Goal: Transaction & Acquisition: Purchase product/service

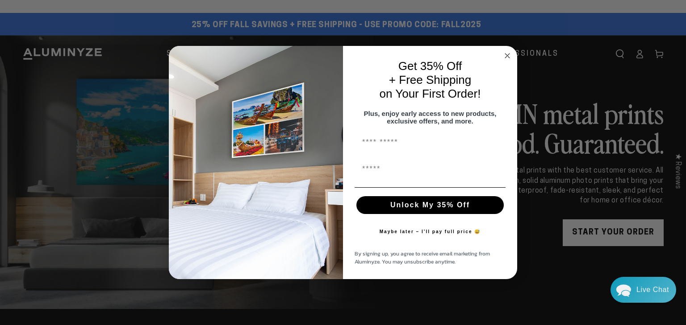
click at [507, 54] on icon "Close dialog" at bounding box center [507, 56] width 4 height 4
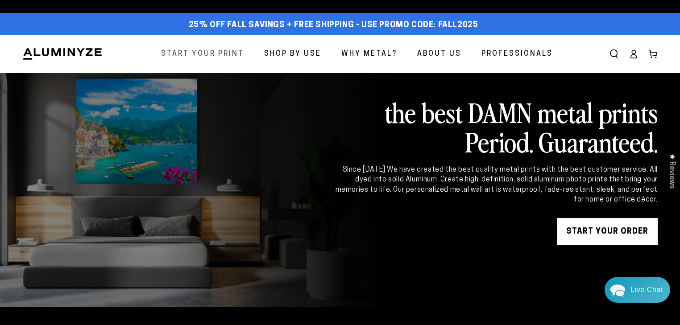
click at [218, 55] on span "Start Your Print" at bounding box center [202, 54] width 83 height 13
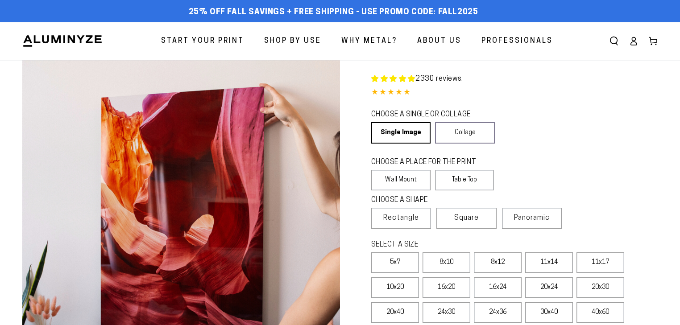
select select "**********"
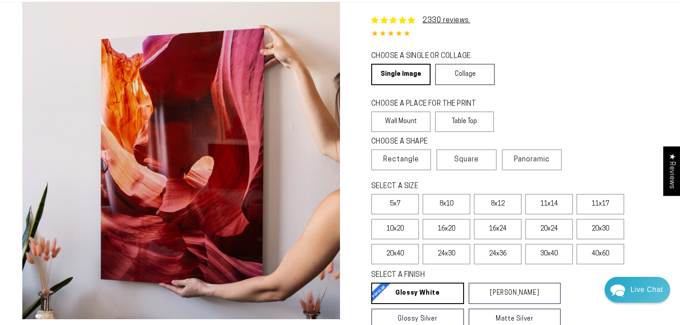
scroll to position [71, 0]
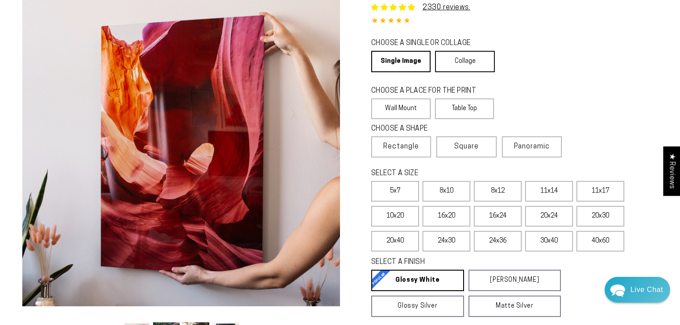
click at [464, 58] on link "Collage" at bounding box center [464, 61] width 59 height 21
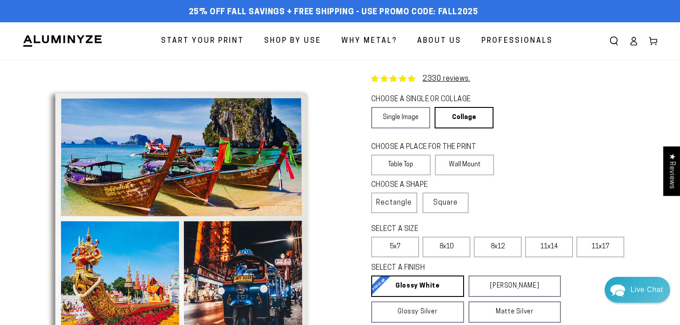
scroll to position [36, 0]
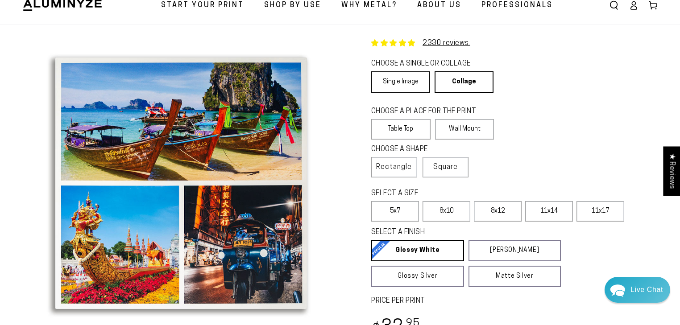
click at [391, 80] on link "Single Image" at bounding box center [400, 81] width 59 height 21
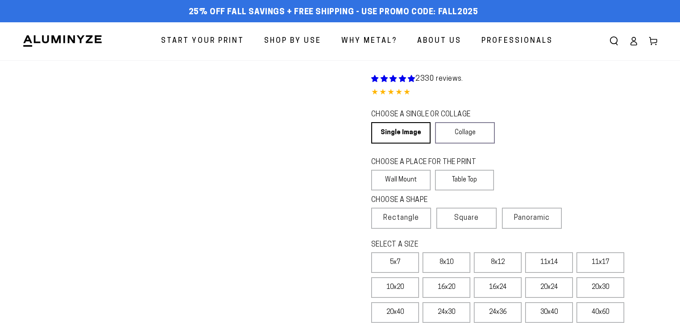
select select "**********"
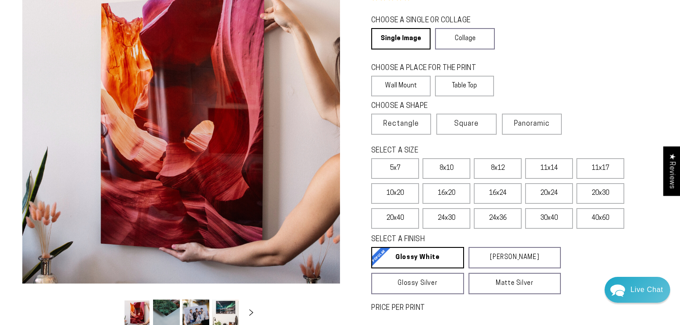
scroll to position [107, 0]
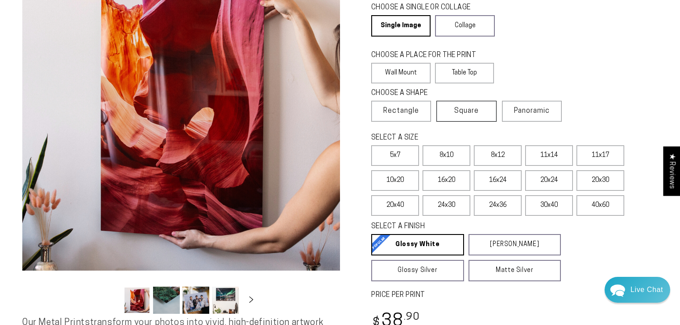
click at [461, 113] on span "Square" at bounding box center [466, 111] width 25 height 11
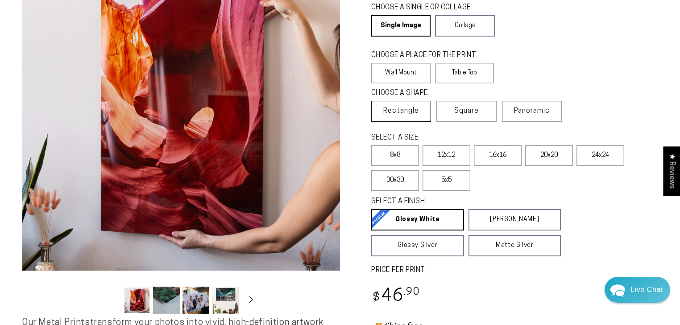
click at [415, 113] on span "Rectangle" at bounding box center [401, 111] width 36 height 11
